Goal: Transaction & Acquisition: Purchase product/service

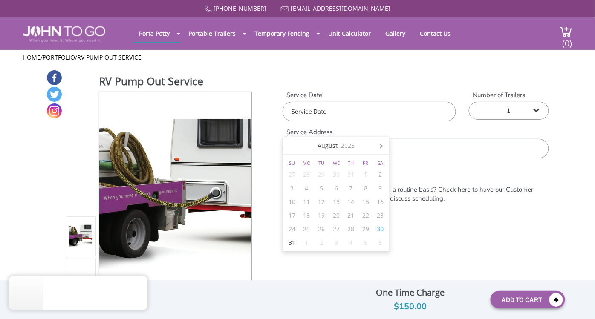
click at [373, 115] on input "text" at bounding box center [368, 112] width 173 height 20
click at [380, 228] on div "30" at bounding box center [380, 229] width 15 height 14
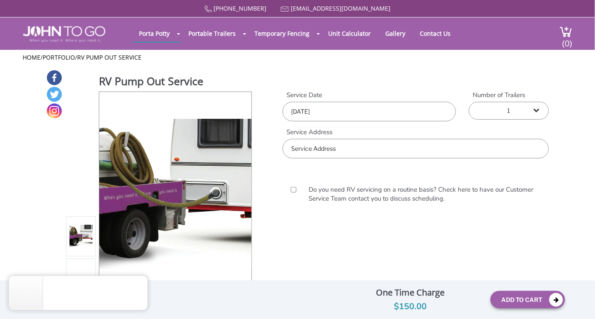
click at [429, 147] on input "text" at bounding box center [415, 149] width 266 height 20
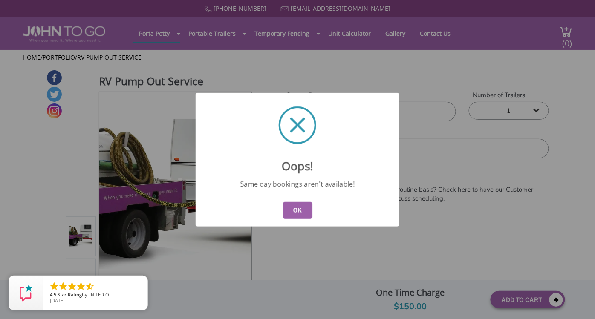
click at [300, 210] on button "OK" at bounding box center [297, 210] width 29 height 17
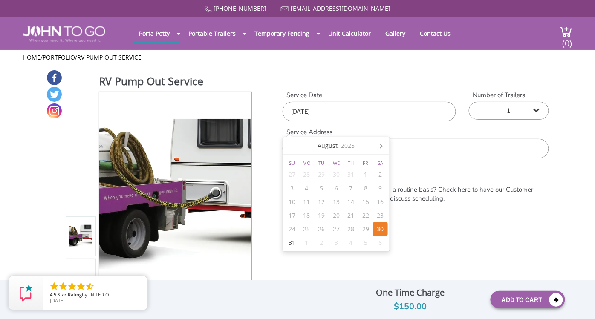
click at [428, 110] on input "[DATE]" at bounding box center [368, 112] width 173 height 20
click at [288, 241] on div "31" at bounding box center [292, 243] width 15 height 14
type input "[DATE]"
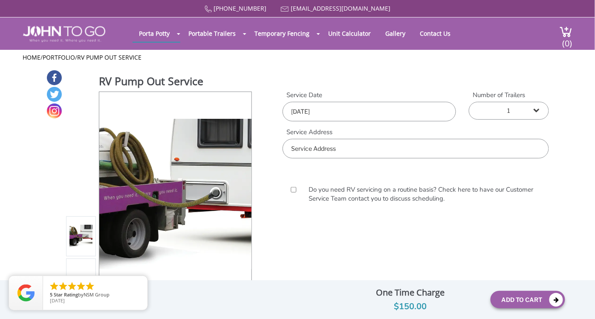
click at [417, 147] on input "text" at bounding box center [415, 149] width 266 height 20
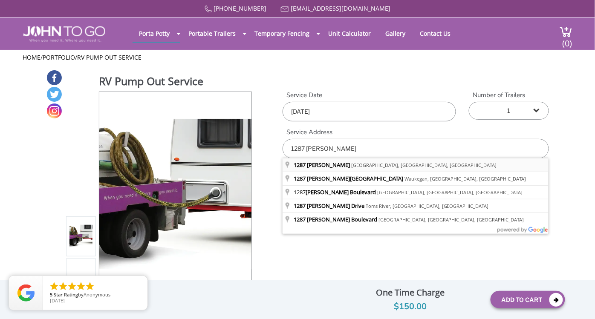
type input "1287 [PERSON_NAME], [GEOGRAPHIC_DATA], [GEOGRAPHIC_DATA], [GEOGRAPHIC_DATA]"
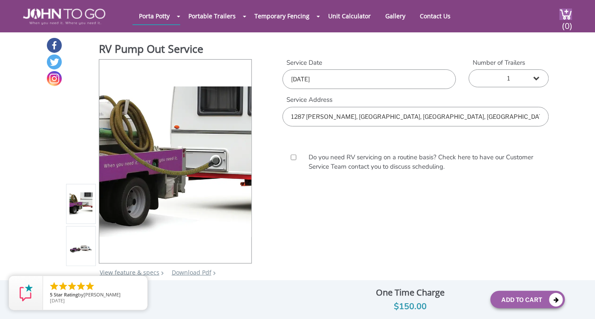
scroll to position [47, 0]
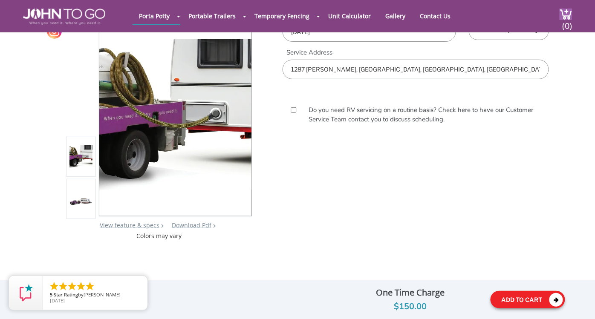
click at [517, 296] on button "Add To Cart" at bounding box center [527, 299] width 75 height 17
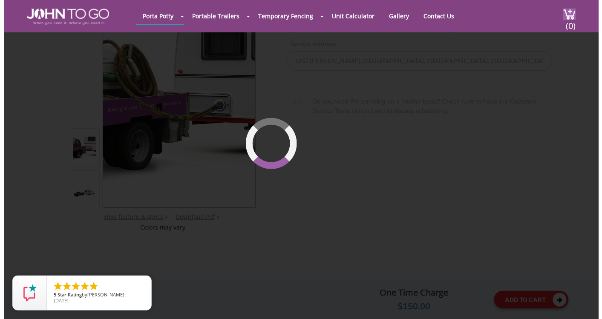
scroll to position [58, 0]
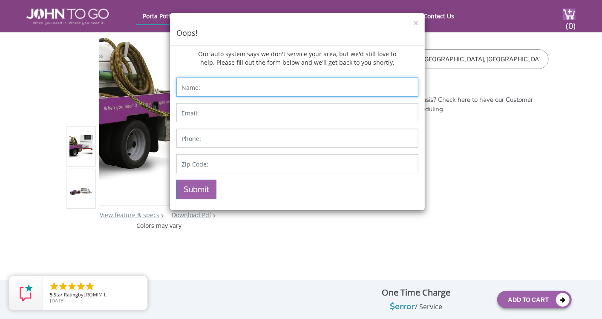
click at [204, 89] on input "Contact form" at bounding box center [297, 87] width 242 height 19
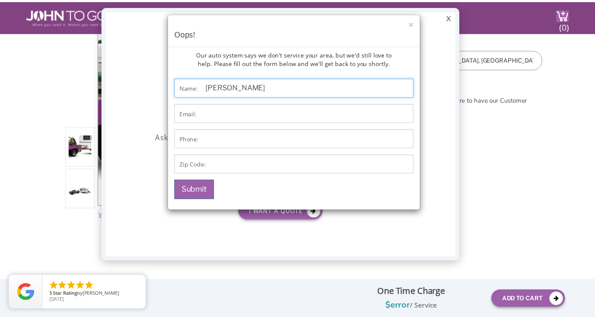
scroll to position [0, 0]
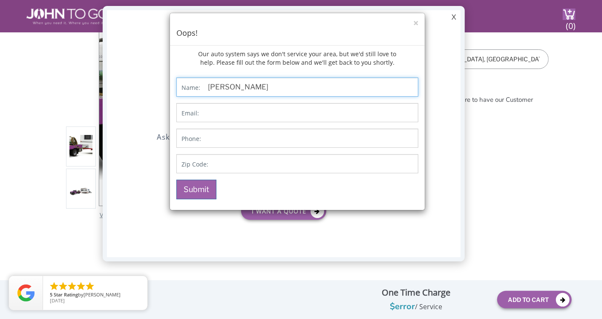
type input "[PERSON_NAME]"
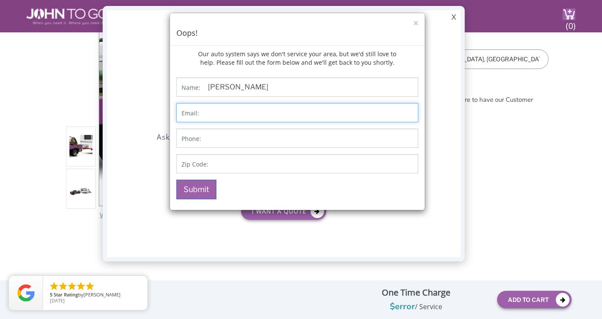
type input "[EMAIL_ADDRESS][DOMAIN_NAME]"
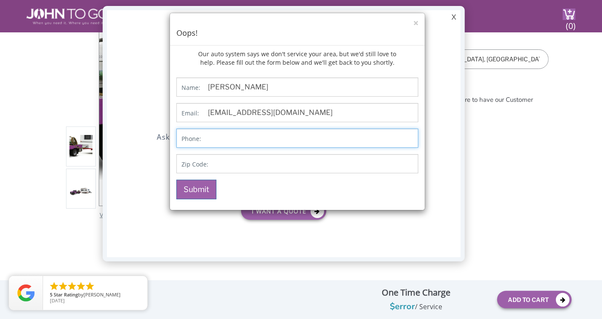
type input "[PHONE_NUMBER]"
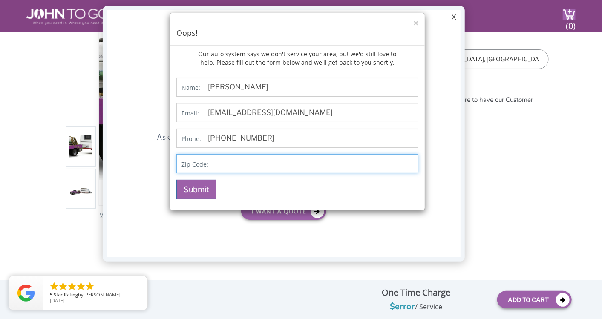
click at [245, 167] on input "Contact form" at bounding box center [297, 163] width 242 height 19
type input "08050"
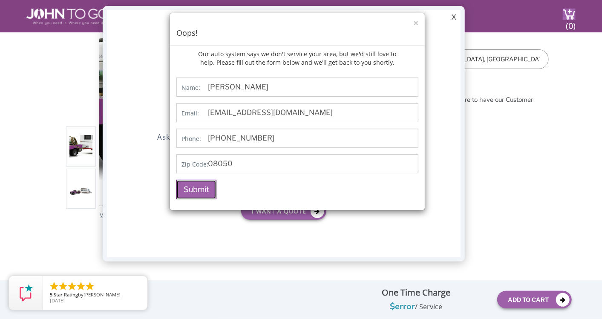
click at [196, 191] on button "Submit" at bounding box center [196, 190] width 40 height 20
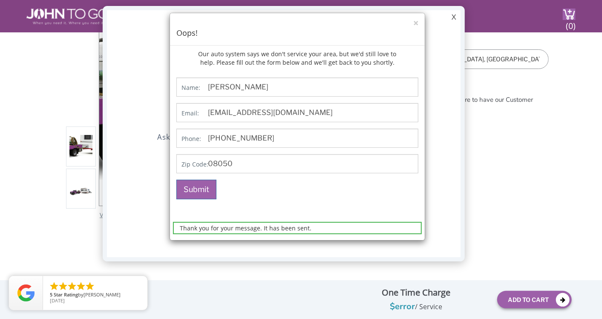
click at [419, 21] on div "× Oops!" at bounding box center [297, 29] width 255 height 32
drag, startPoint x: 413, startPoint y: 23, endPoint x: 418, endPoint y: 23, distance: 4.7
click at [413, 23] on button "×" at bounding box center [415, 23] width 5 height 9
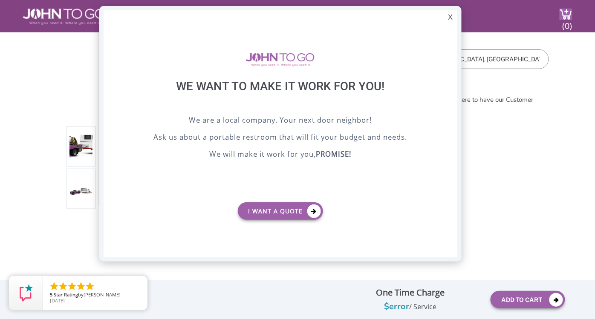
click at [476, 156] on div at bounding box center [297, 159] width 595 height 319
